Goal: Transaction & Acquisition: Purchase product/service

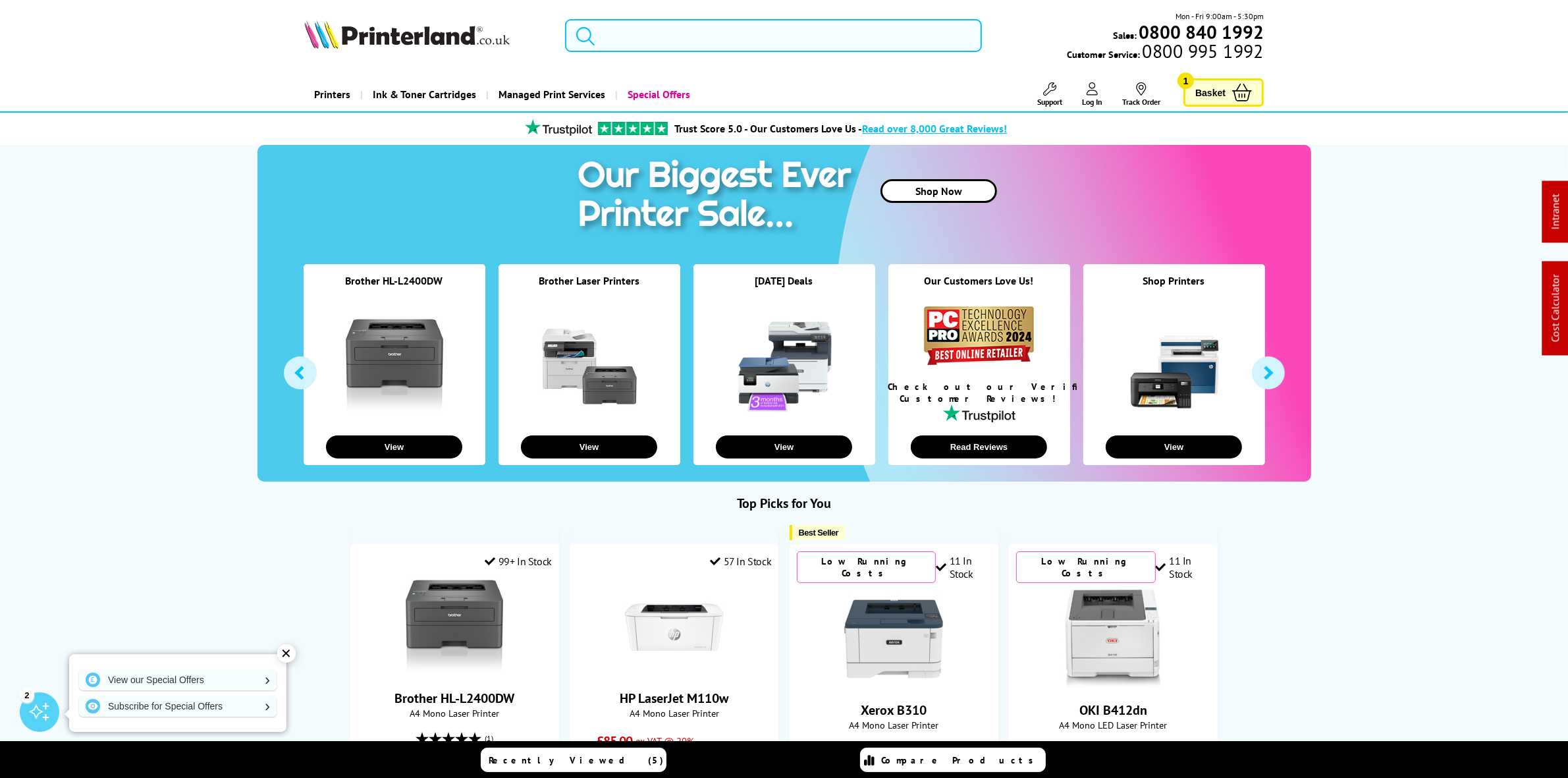
click at [642, 20] on input "search" at bounding box center [772, 36] width 416 height 33
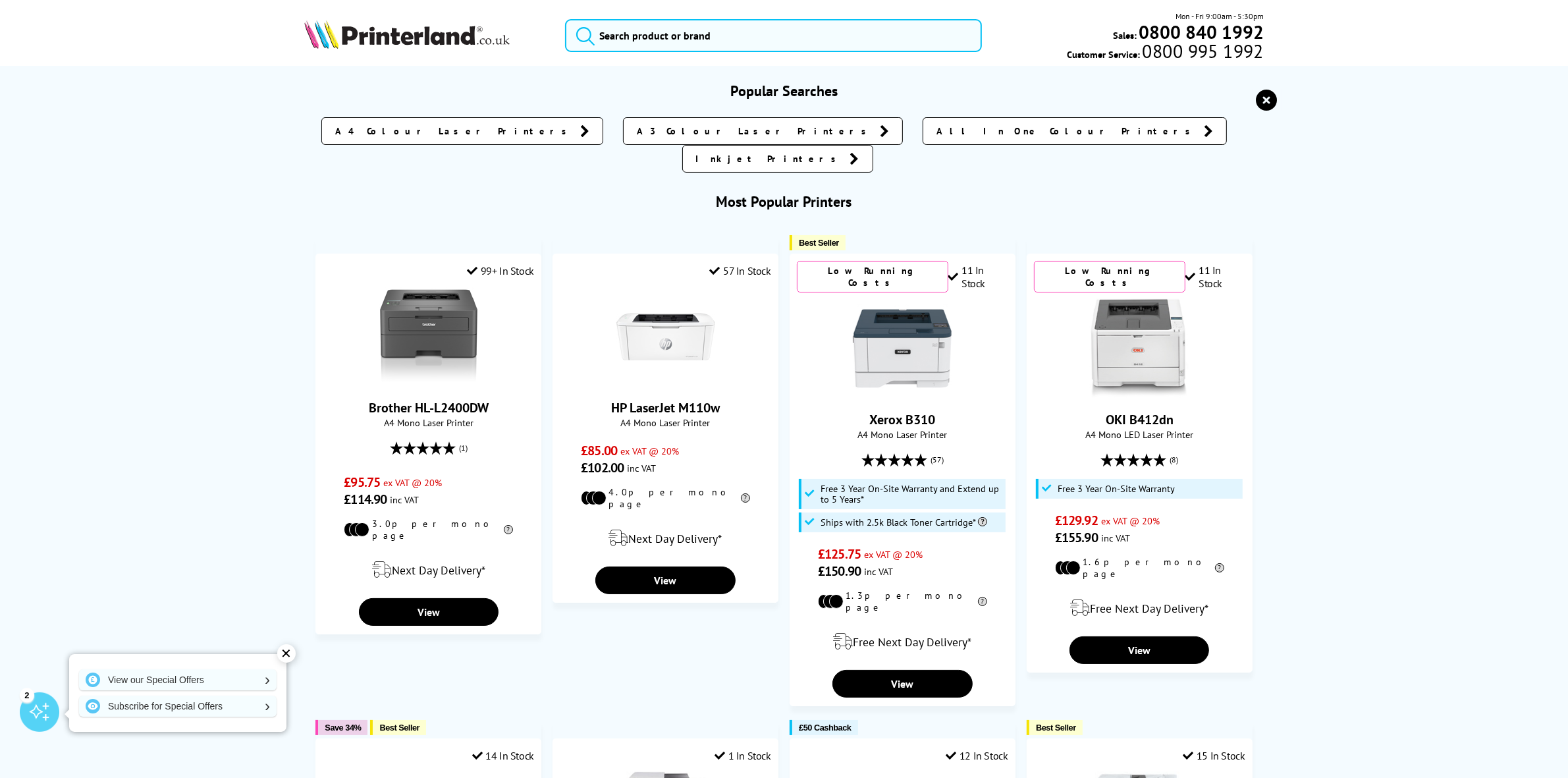
click at [1265, 106] on icon "reset" at bounding box center [1267, 100] width 21 height 21
click at [629, 44] on input "search" at bounding box center [772, 36] width 416 height 33
click at [623, 37] on input "search" at bounding box center [772, 36] width 416 height 33
click at [1263, 100] on icon "reset" at bounding box center [1267, 100] width 21 height 21
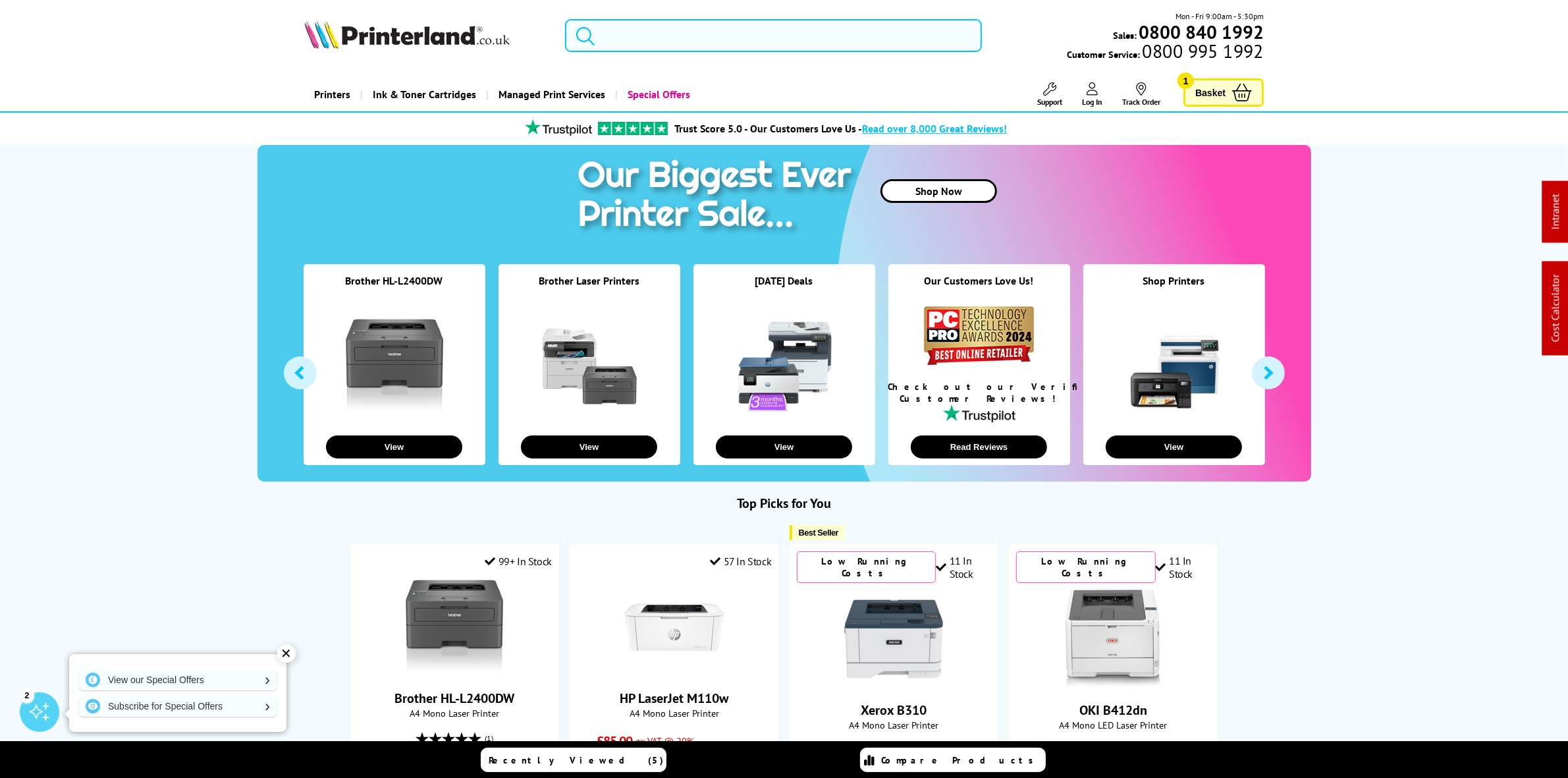
click at [711, 24] on input "search" at bounding box center [772, 36] width 416 height 33
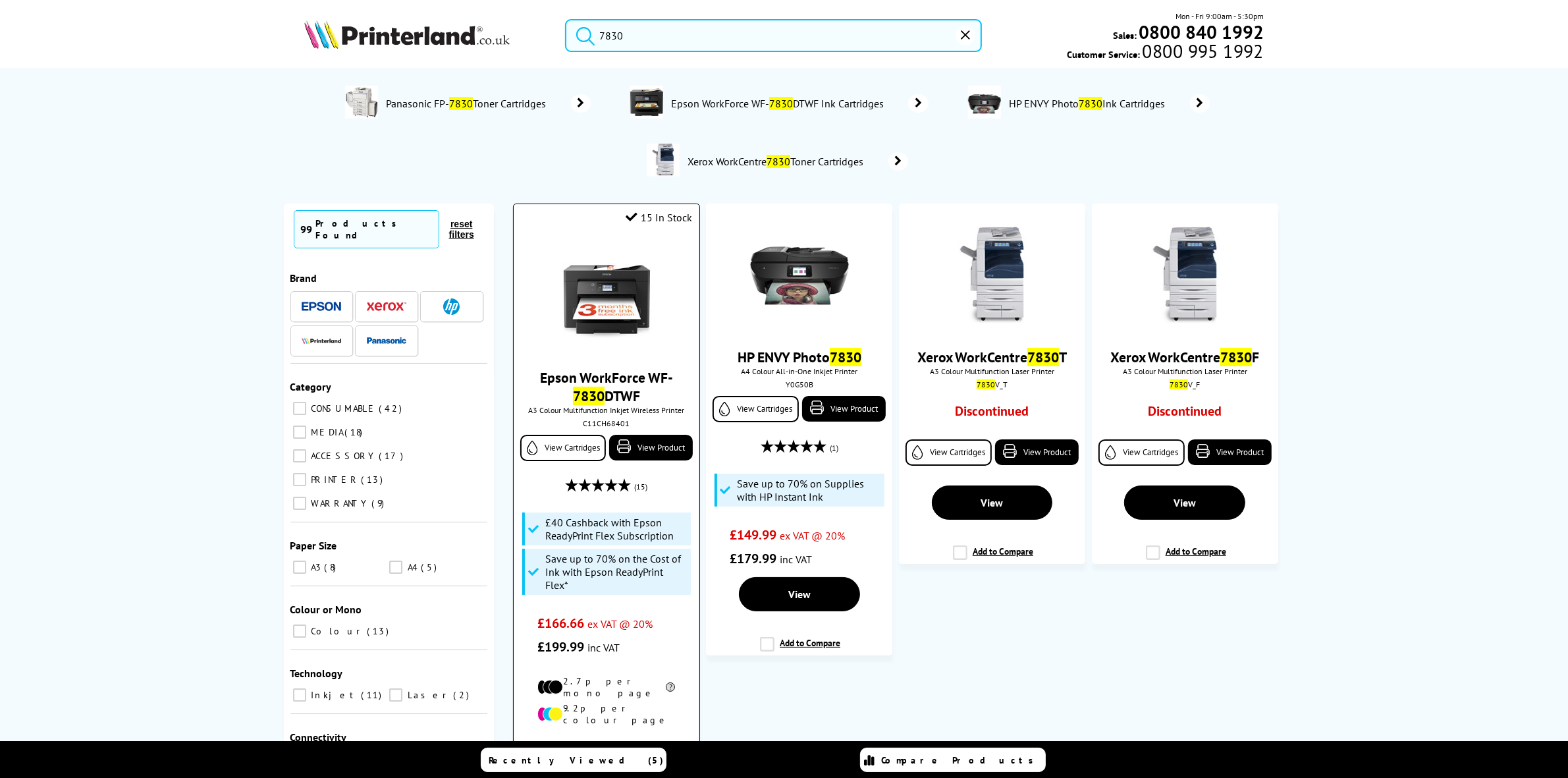
type input "7830"
click at [567, 272] on img at bounding box center [607, 296] width 99 height 99
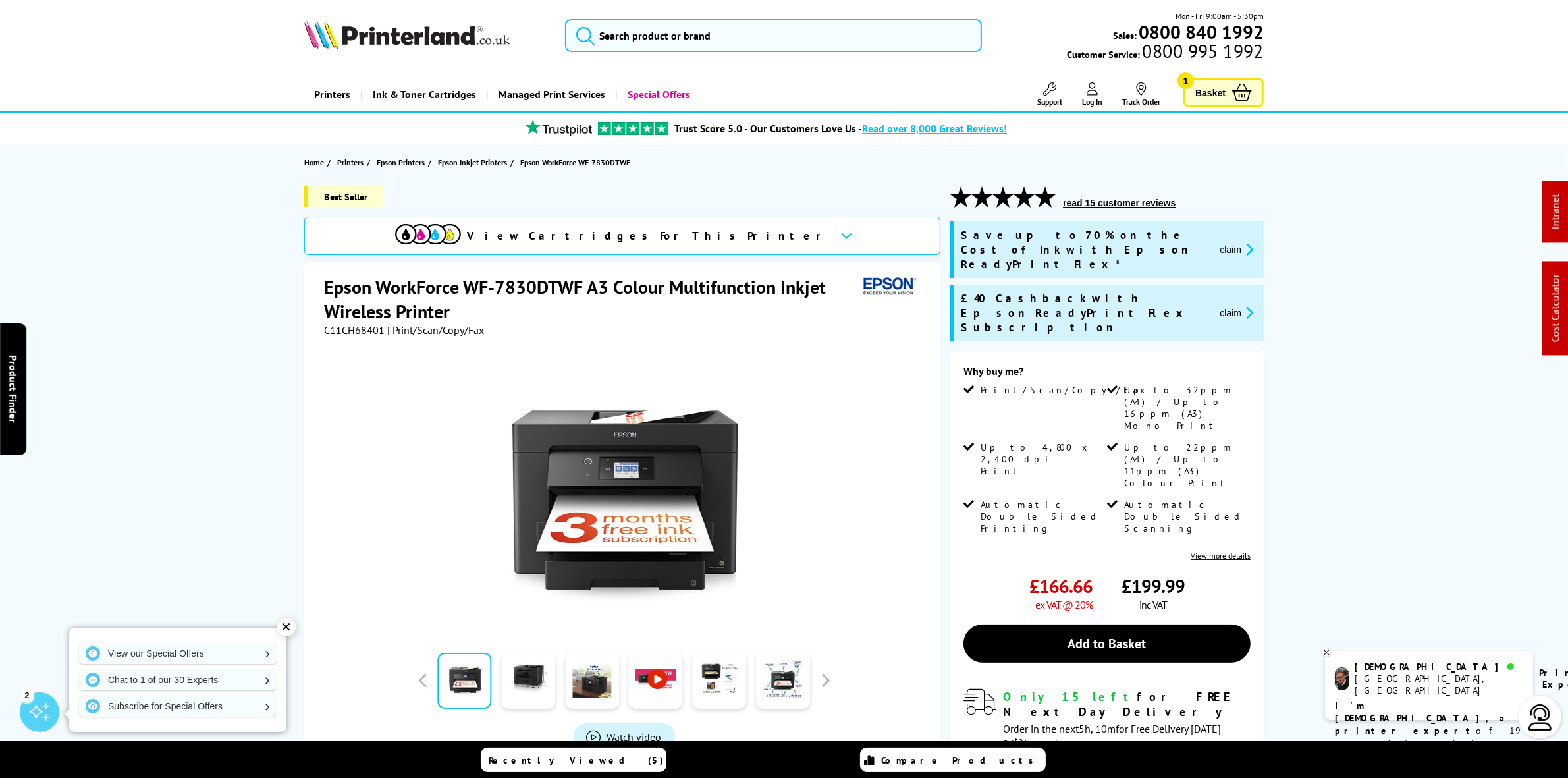
click at [658, 17] on div "Mon - Fri 9:00am - 5:30pm Sales: 0800 840 1992 Customer Service: 0800 995 1992" at bounding box center [784, 39] width 1054 height 58
click at [637, 25] on input "search" at bounding box center [772, 36] width 416 height 33
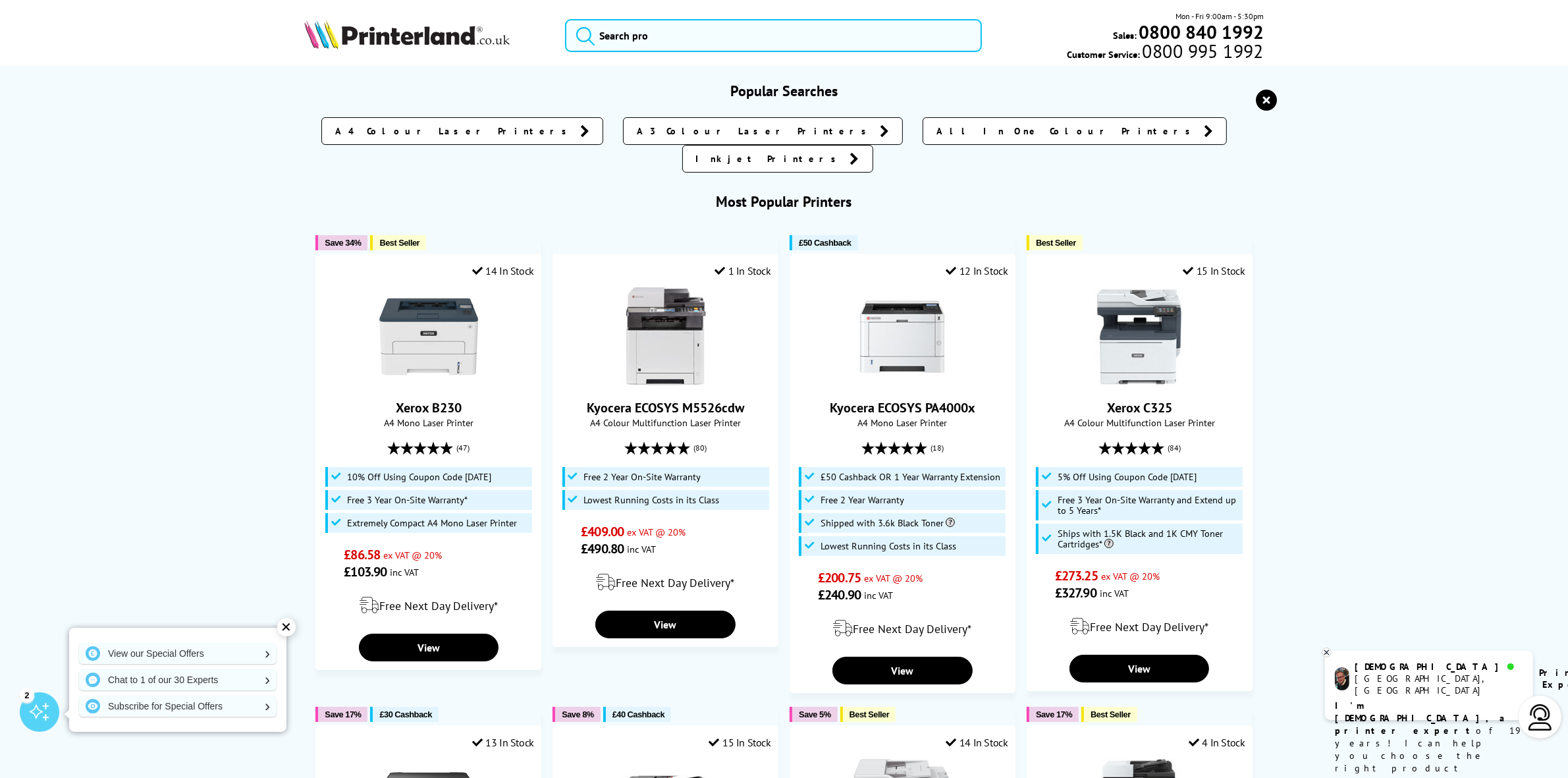
click at [1270, 93] on icon "reset" at bounding box center [1267, 100] width 21 height 21
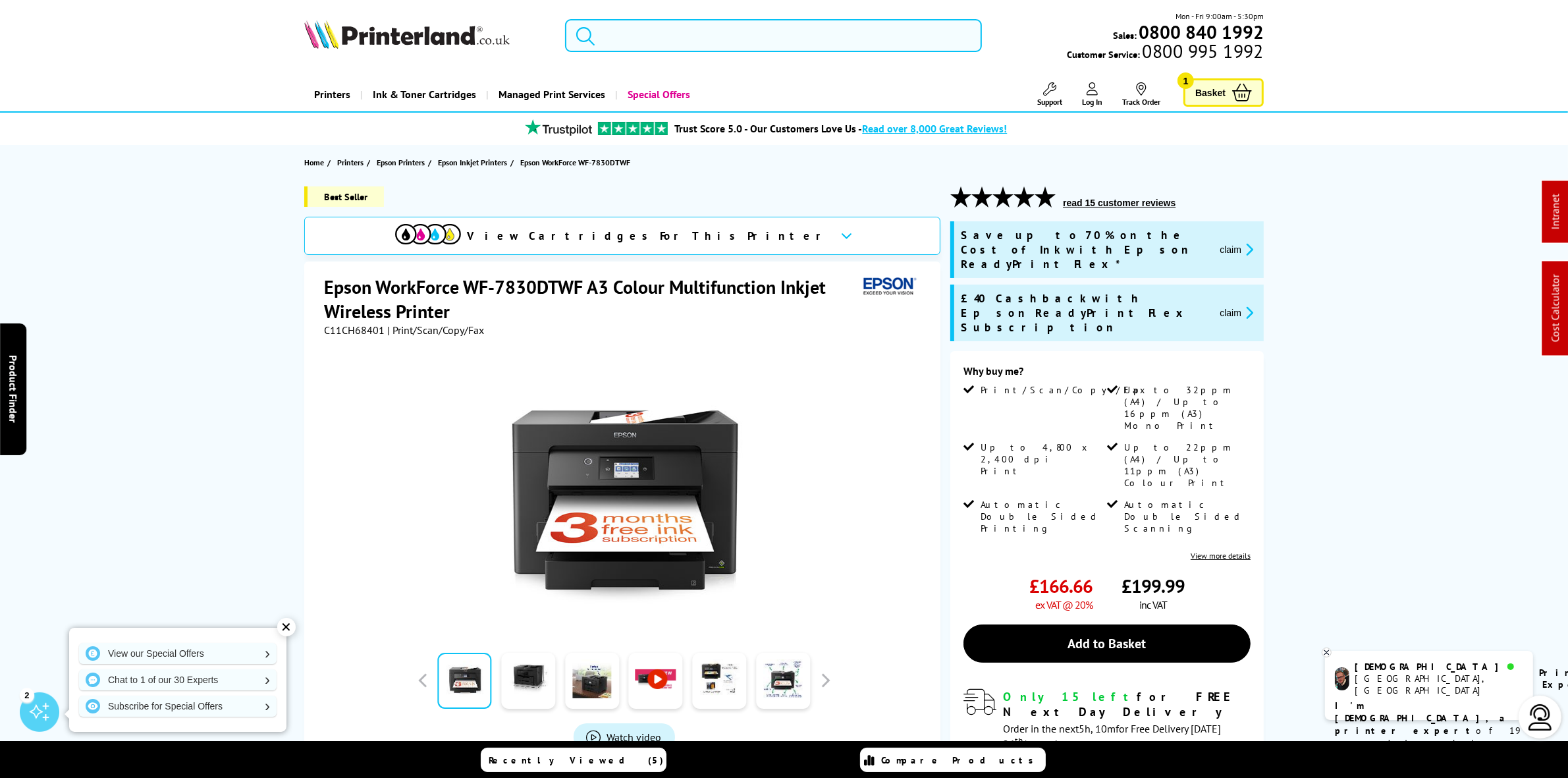
click at [644, 25] on input "search" at bounding box center [772, 36] width 416 height 33
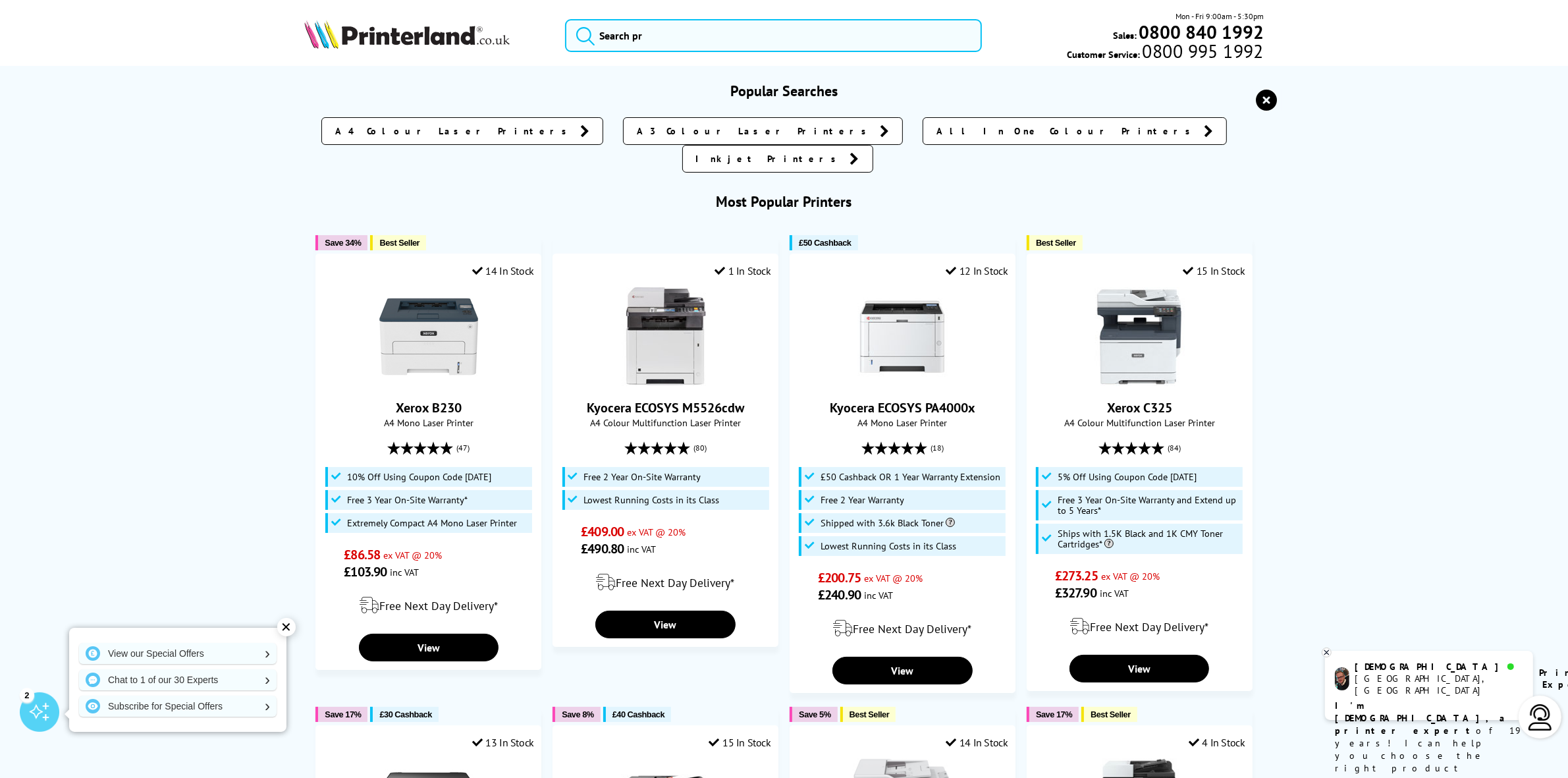
click at [1258, 87] on h3 "Popular Searches" at bounding box center [784, 91] width 960 height 19
click at [1260, 93] on icon "reset" at bounding box center [1267, 100] width 21 height 21
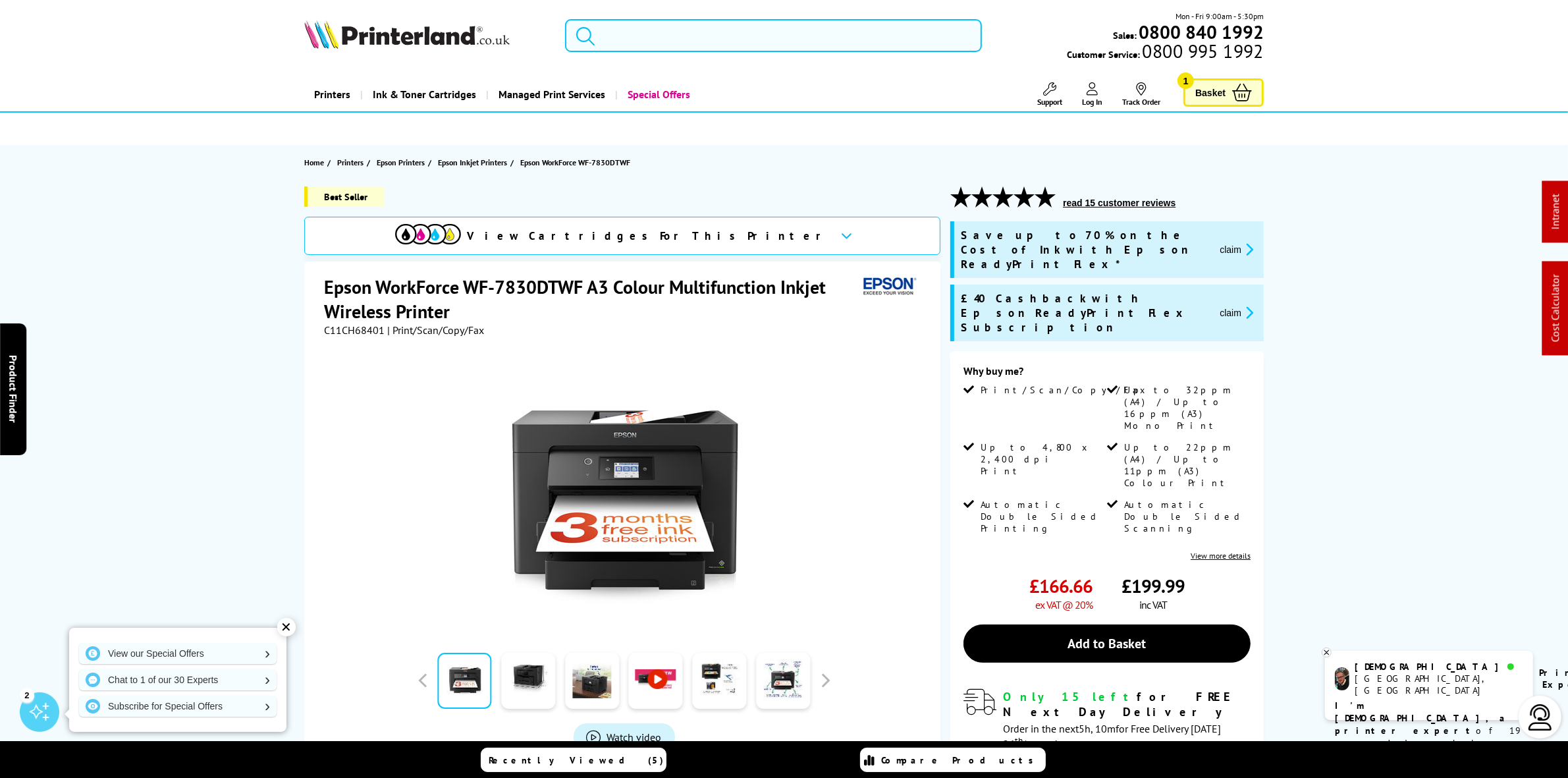
click at [762, 25] on input "search" at bounding box center [772, 36] width 416 height 33
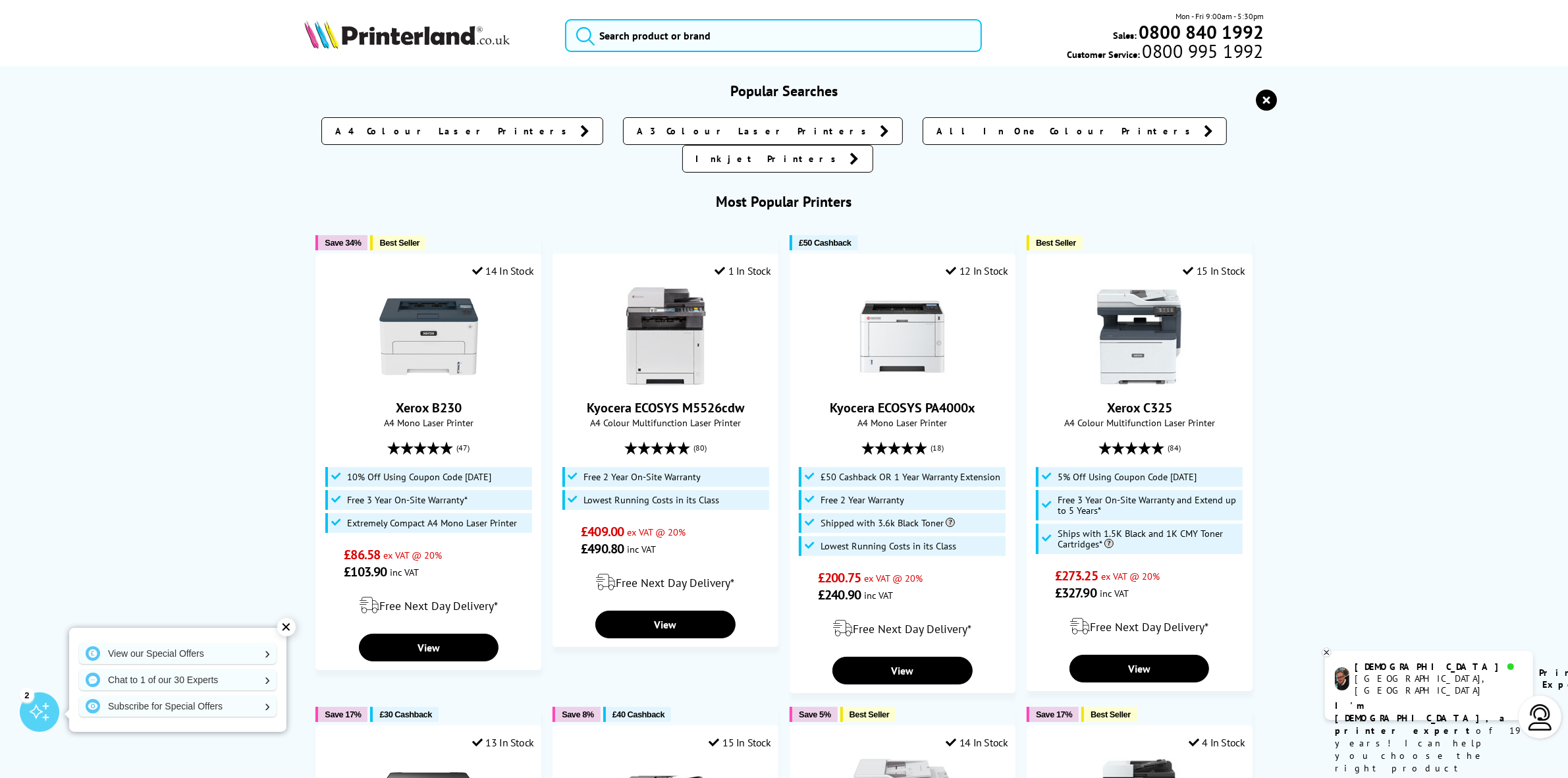
click at [1272, 95] on icon "reset" at bounding box center [1267, 100] width 21 height 21
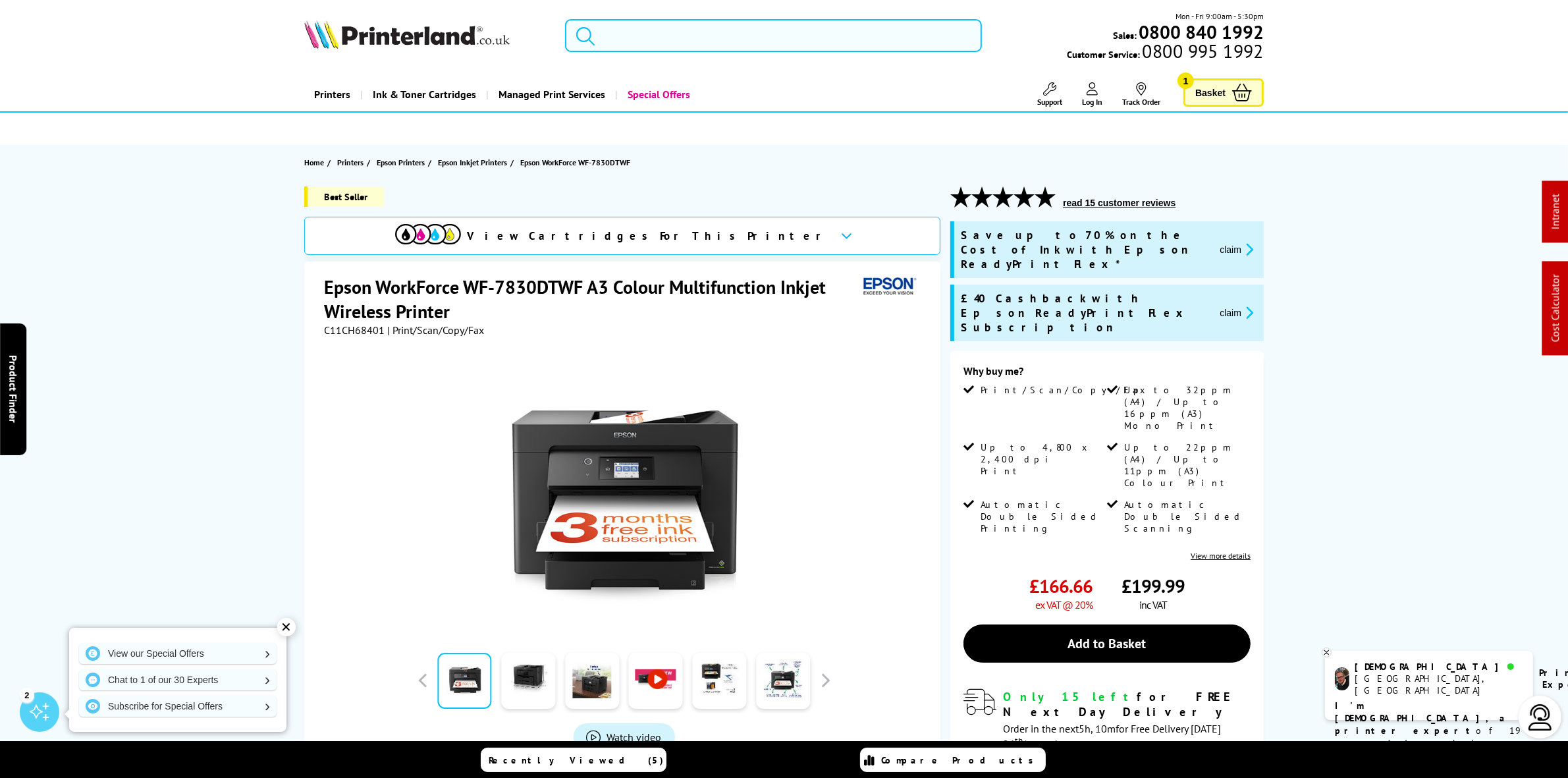
click at [735, 35] on input "search" at bounding box center [772, 36] width 416 height 33
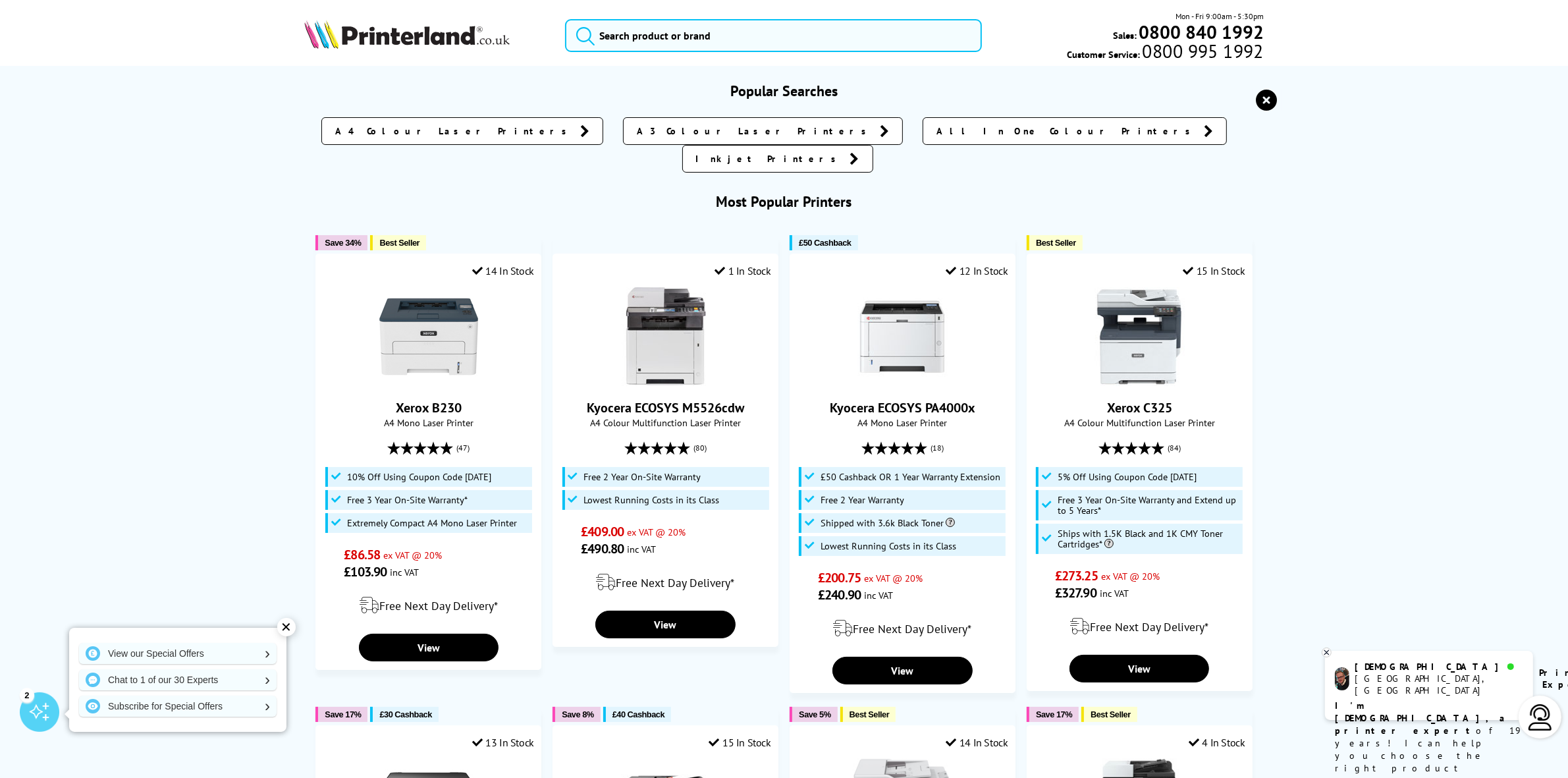
click at [1263, 99] on icon "reset" at bounding box center [1267, 100] width 21 height 21
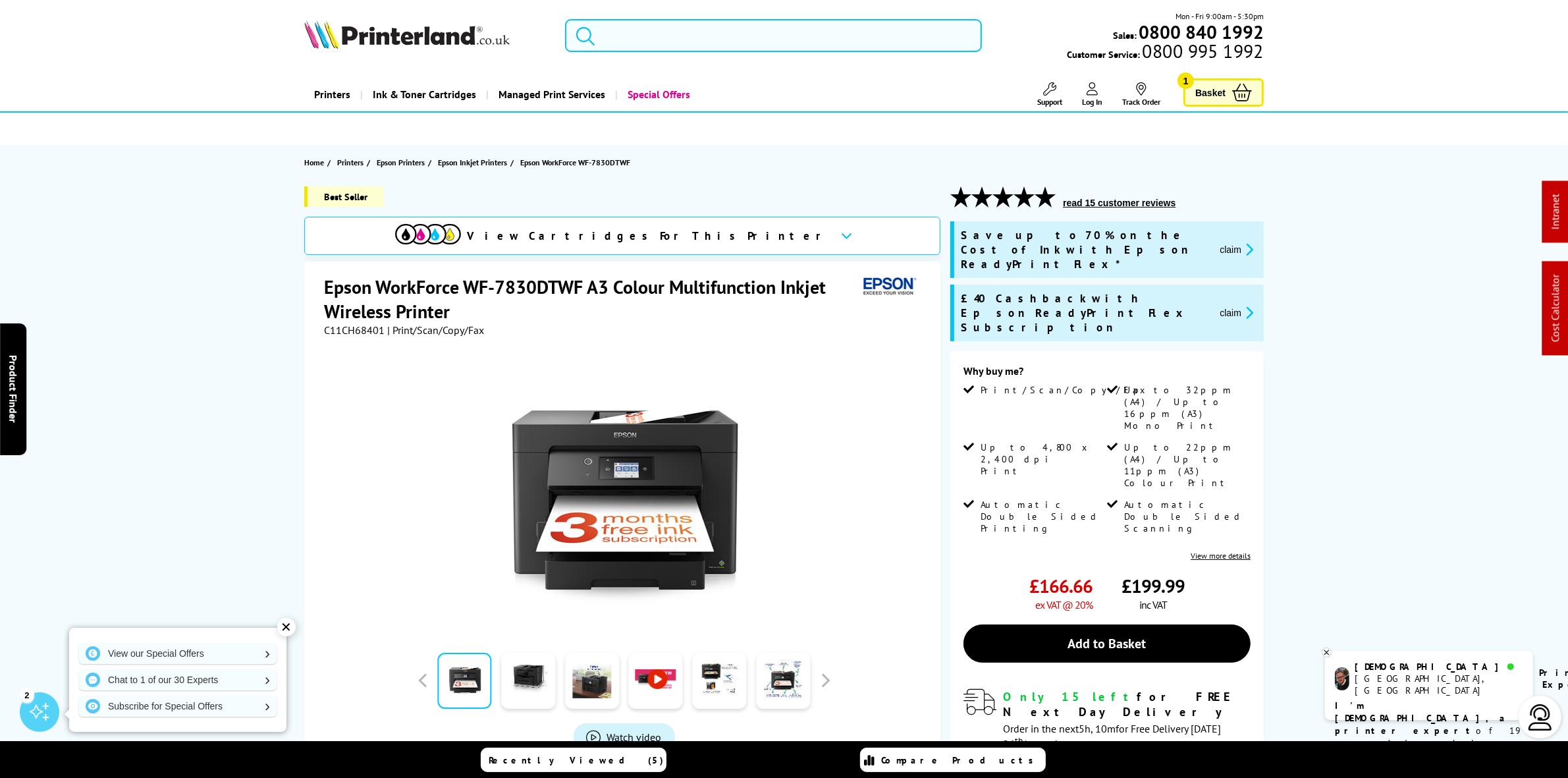
click at [689, 34] on input "search" at bounding box center [772, 36] width 416 height 33
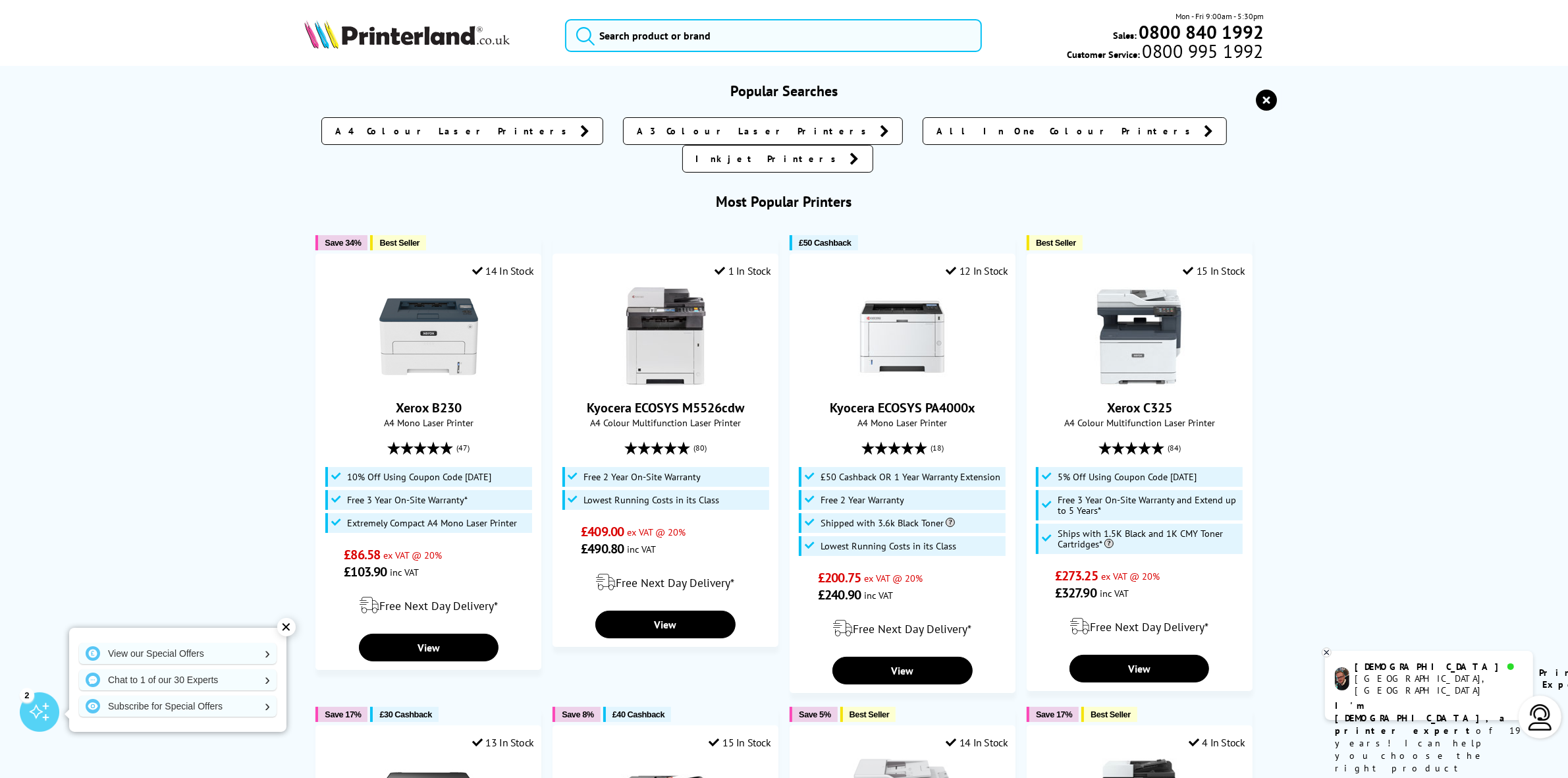
click at [1259, 101] on icon "reset" at bounding box center [1267, 100] width 21 height 21
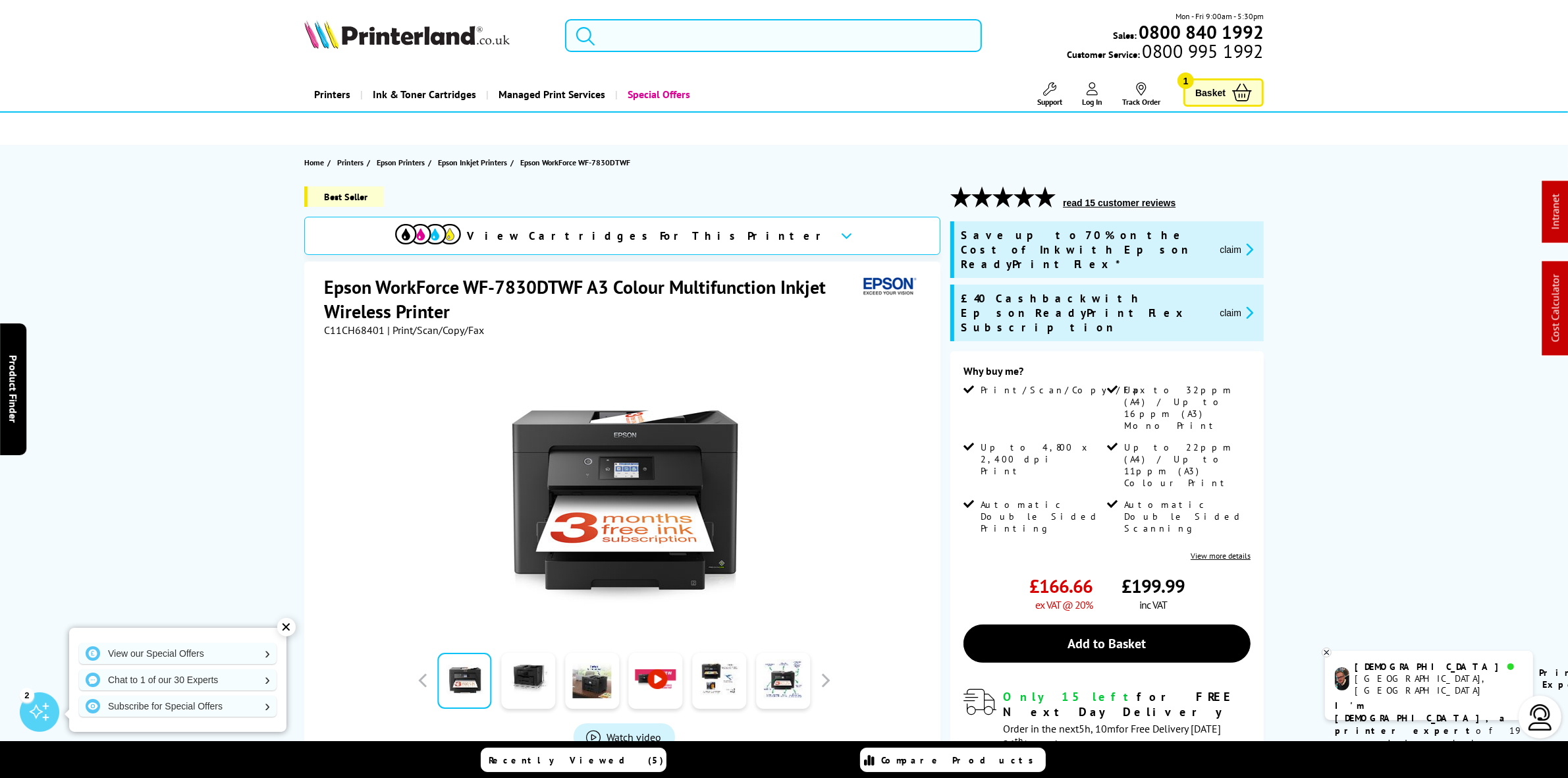
click at [766, 42] on input "search" at bounding box center [772, 36] width 416 height 33
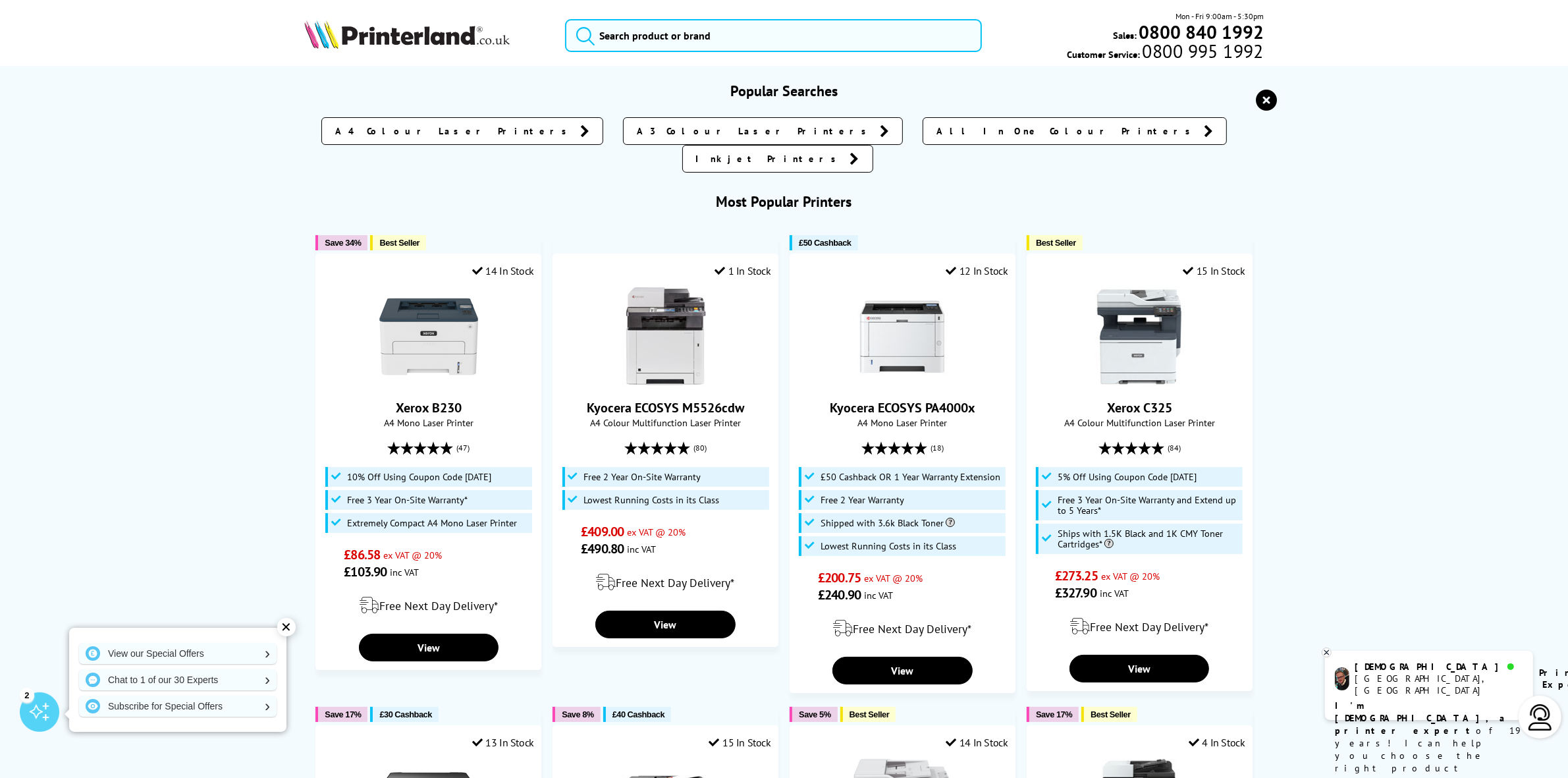
click at [1260, 94] on icon "reset" at bounding box center [1267, 100] width 21 height 21
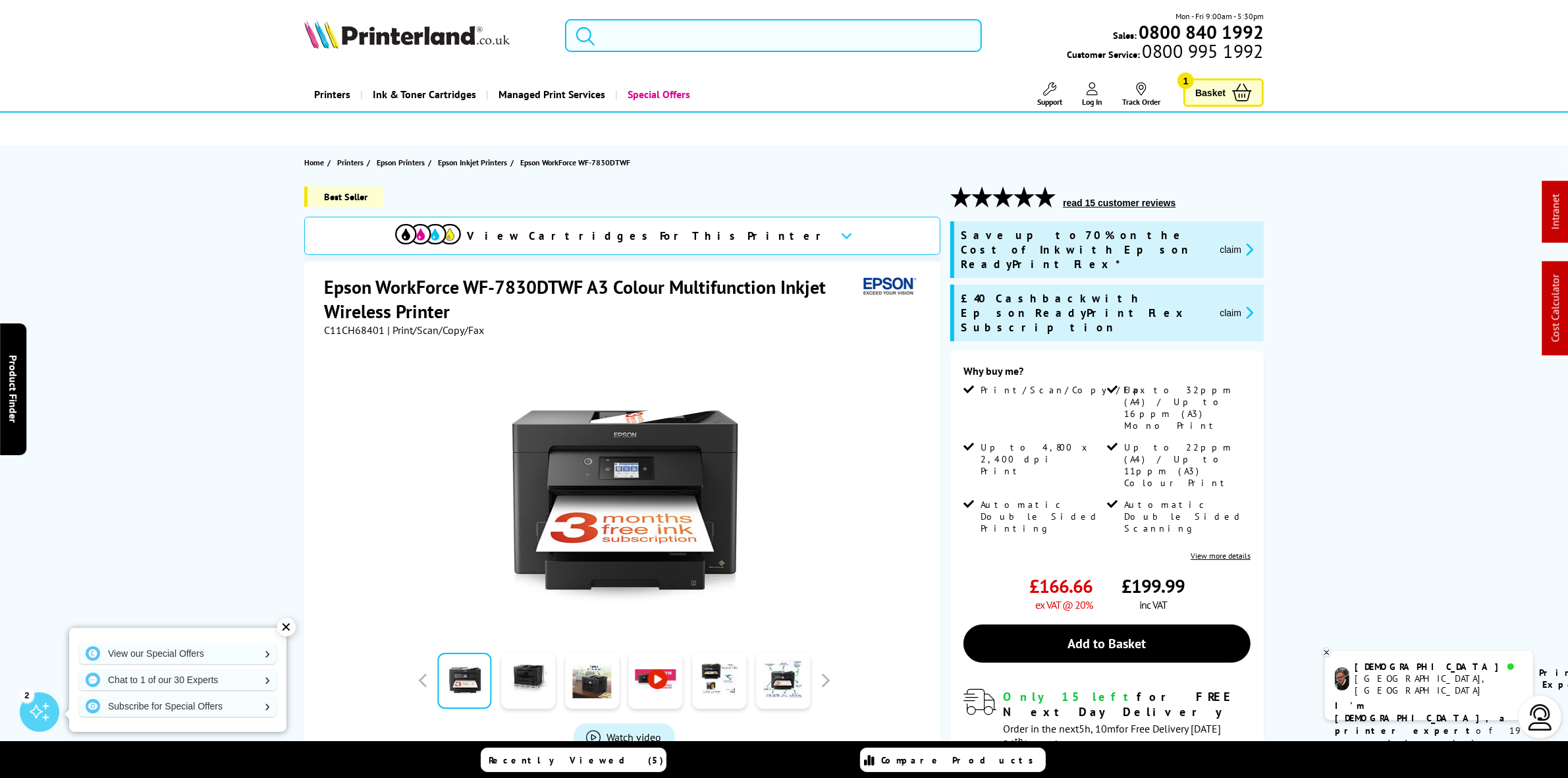
click at [744, 44] on input "search" at bounding box center [772, 36] width 416 height 33
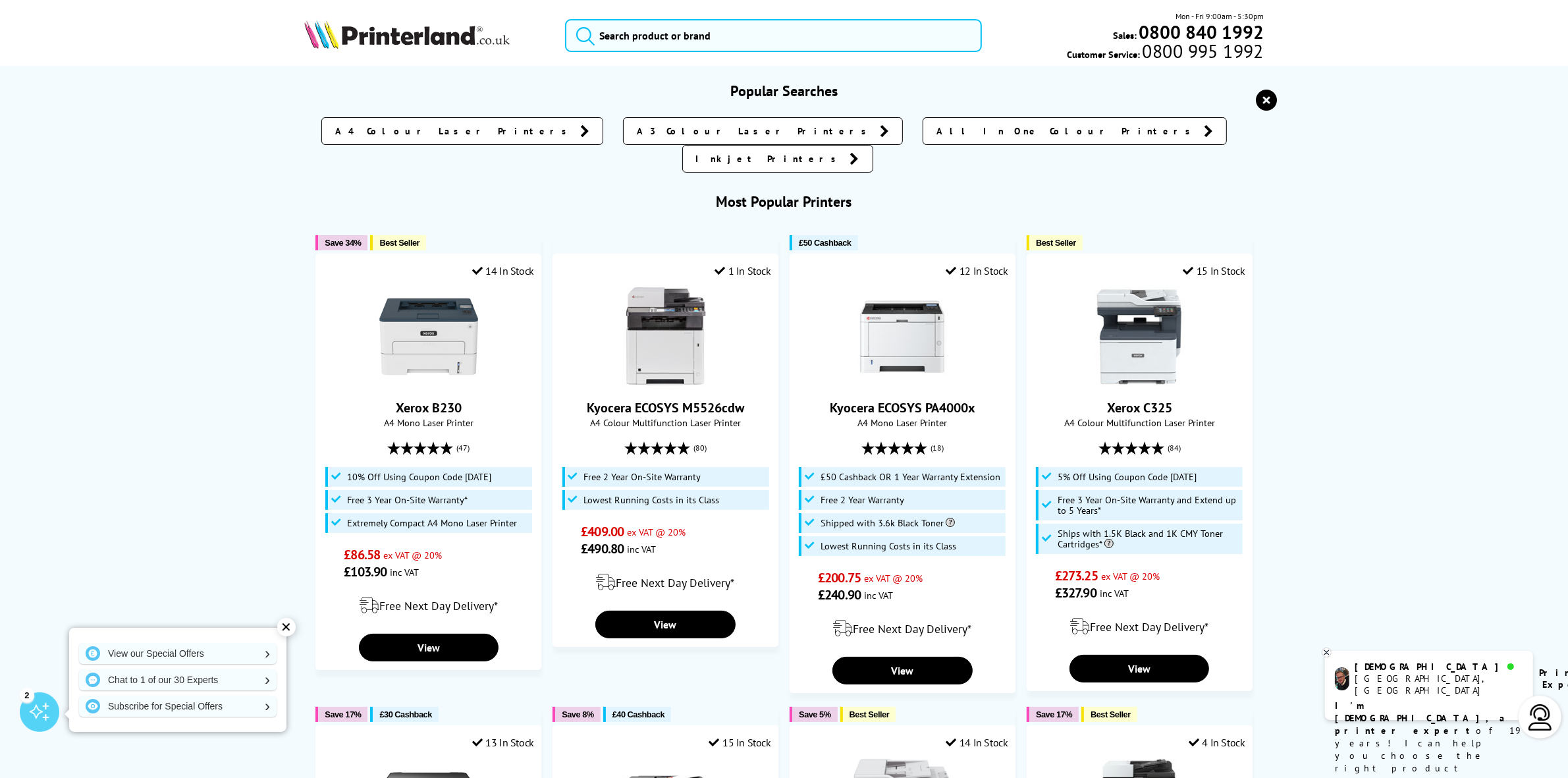
click at [1264, 104] on icon "reset" at bounding box center [1267, 100] width 21 height 21
